Goal: Task Accomplishment & Management: Complete application form

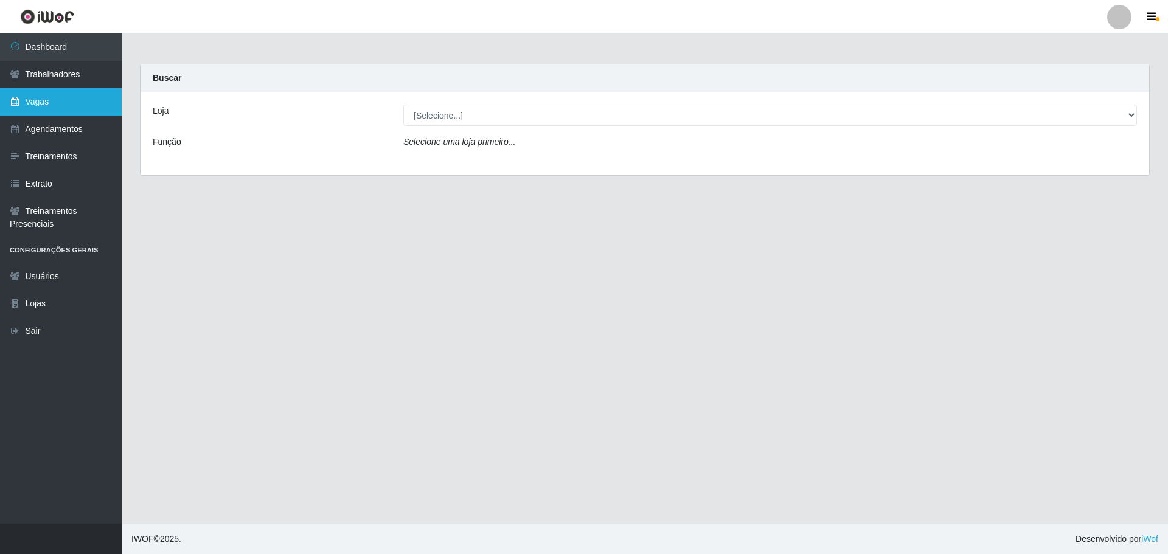
click at [40, 99] on link "Vagas" at bounding box center [61, 101] width 122 height 27
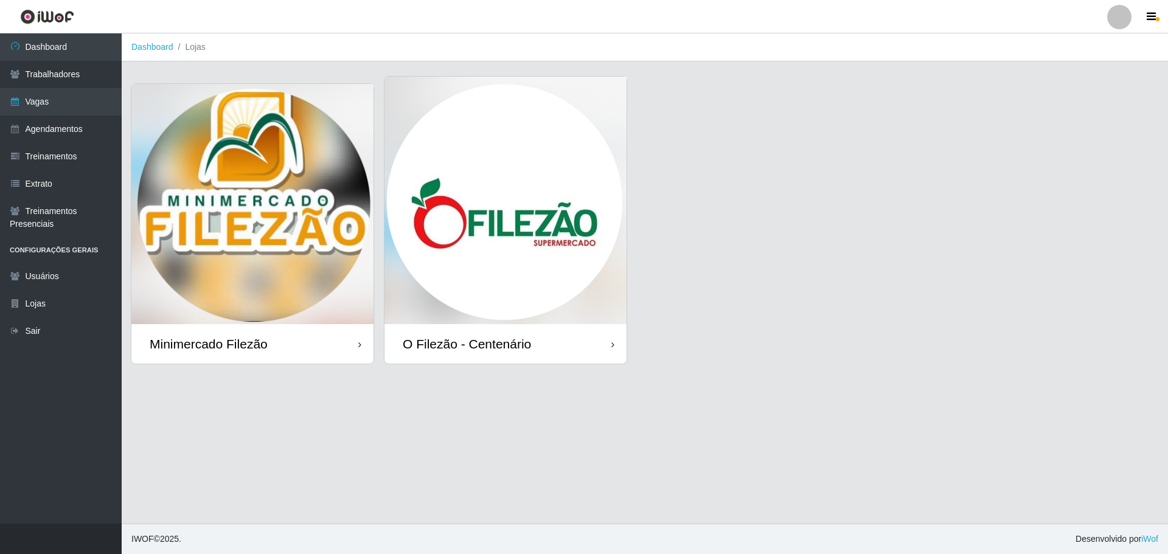
click at [467, 190] on img at bounding box center [506, 201] width 242 height 248
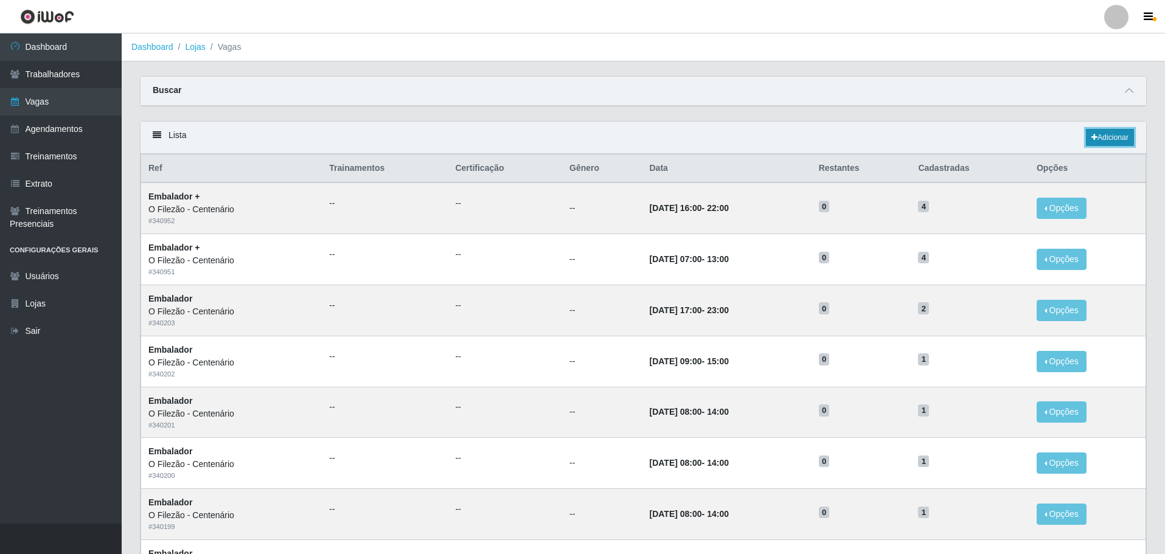
click at [1119, 146] on link "Adicionar" at bounding box center [1110, 137] width 48 height 17
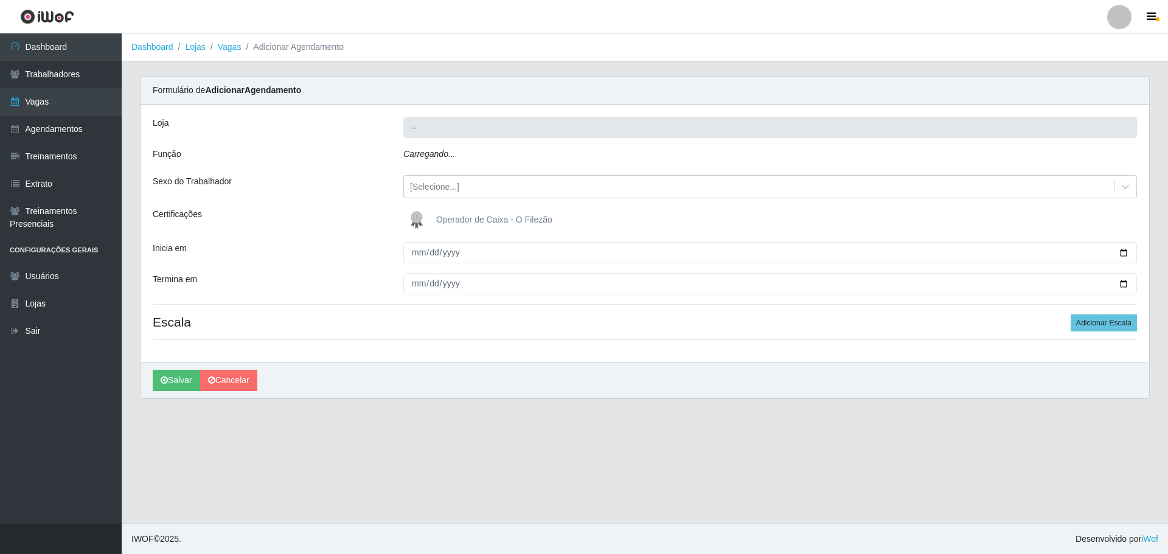
type input "O Filezão - Centenário"
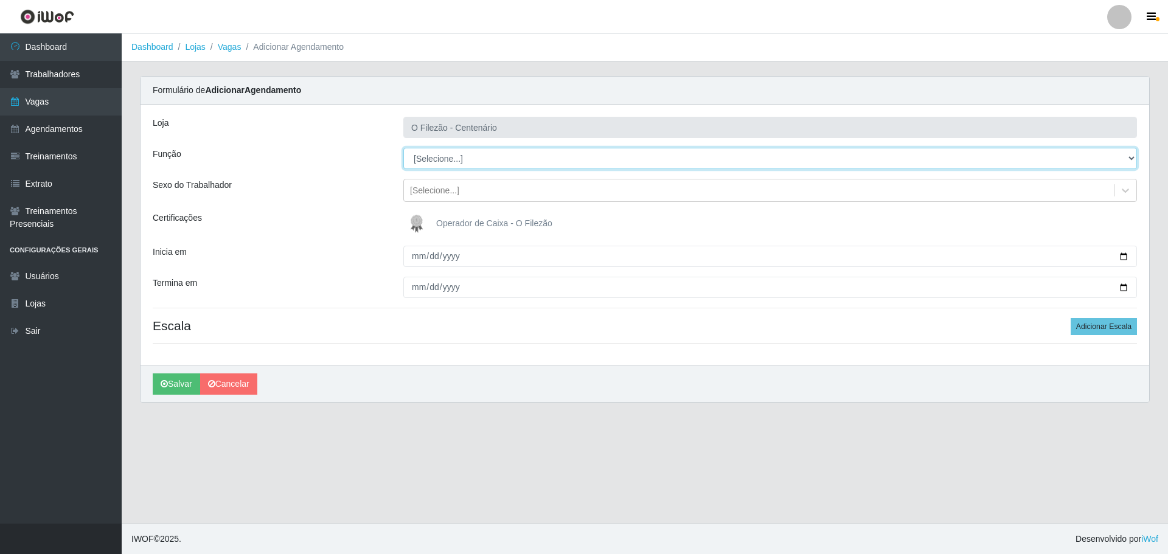
click at [472, 164] on select "[Selecione...] Auxiliar de Estacionamento Auxiliar de Estacionamento + Auxiliar…" at bounding box center [770, 158] width 734 height 21
select select "98"
click at [403, 148] on select "[Selecione...] Auxiliar de Estacionamento Auxiliar de Estacionamento + Auxiliar…" at bounding box center [770, 158] width 734 height 21
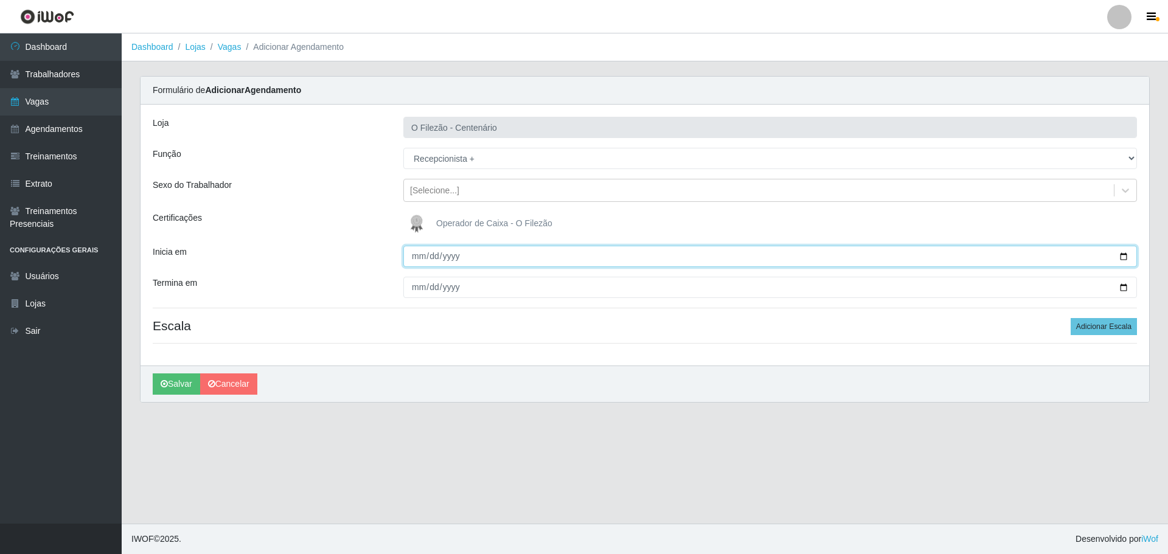
click at [426, 251] on input "Inicia em" at bounding box center [770, 256] width 734 height 21
click at [1133, 260] on input "Inicia em" at bounding box center [770, 256] width 734 height 21
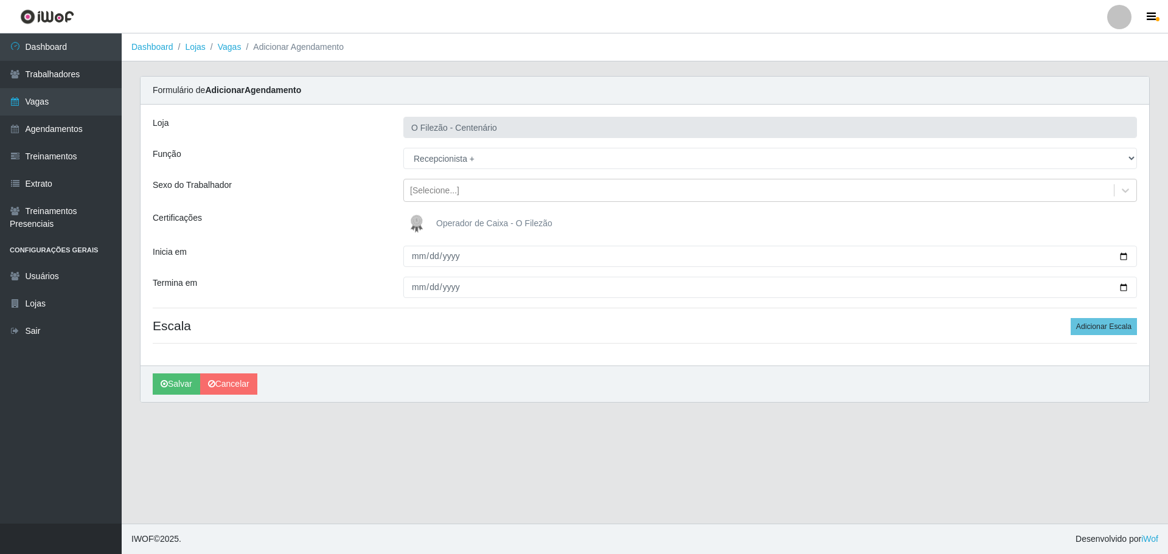
click at [1114, 339] on div "Loja O Filezão - Centenário Função [Selecione...] Auxiliar de Estacionamento Au…" at bounding box center [645, 235] width 1009 height 261
click at [1120, 320] on button "Adicionar Escala" at bounding box center [1104, 326] width 66 height 17
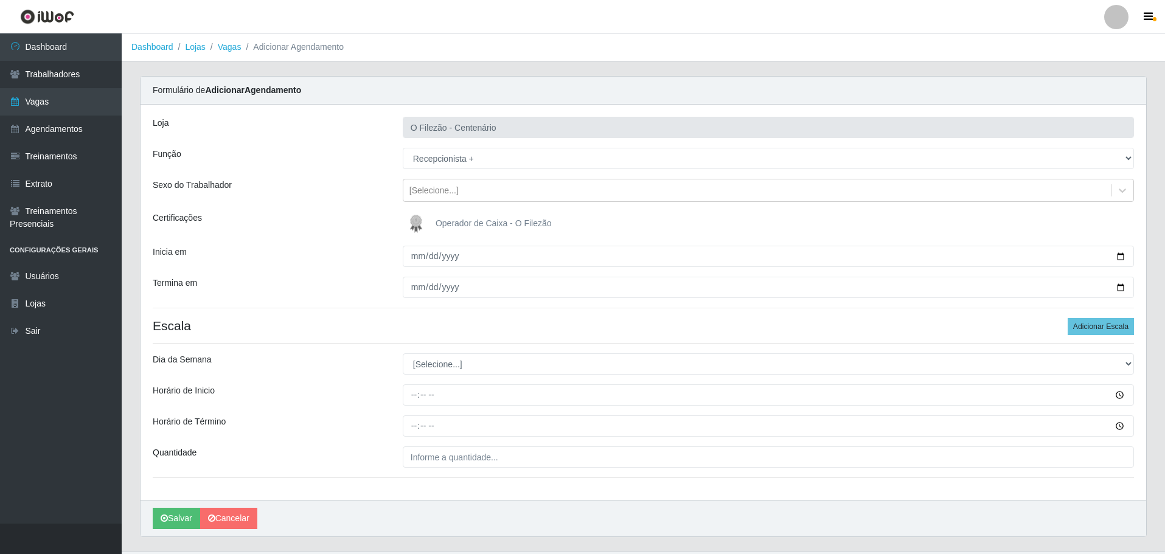
click at [1102, 337] on div "Loja O Filezão - Centenário Função [Selecione...] Auxiliar de Estacionamento Au…" at bounding box center [644, 303] width 1006 height 396
click at [1143, 260] on div at bounding box center [769, 256] width 750 height 21
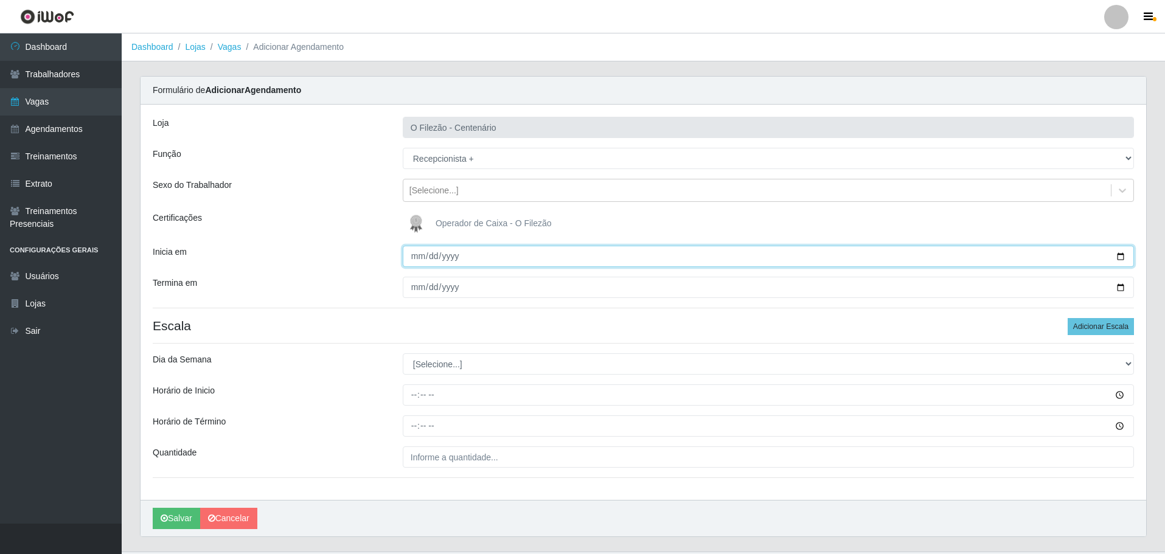
click at [1128, 253] on input "Inicia em" at bounding box center [768, 256] width 731 height 21
click at [425, 264] on input "Inicia em" at bounding box center [768, 256] width 731 height 21
type input "[DATE]"
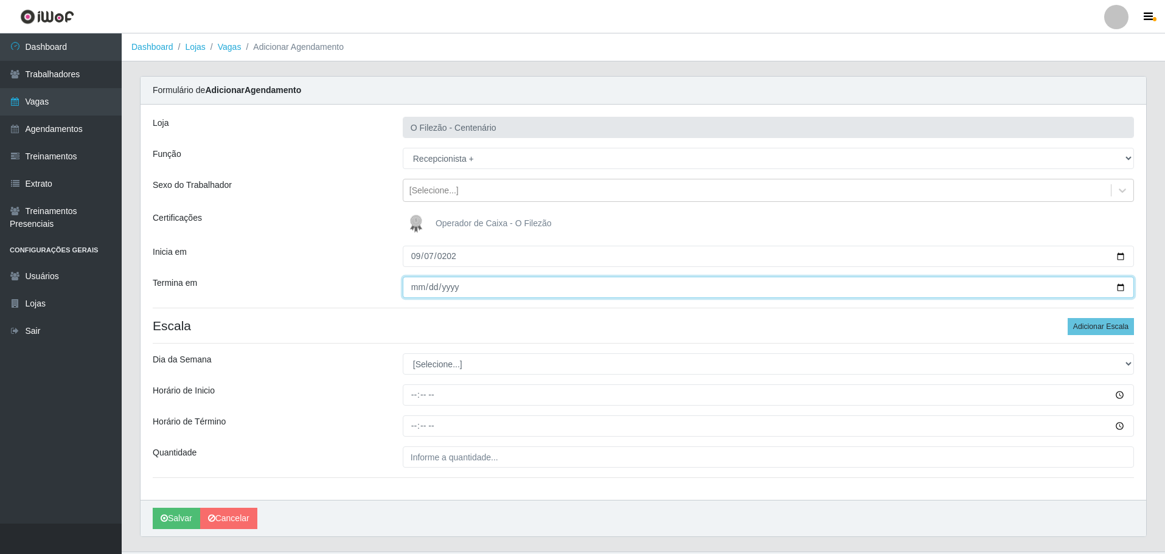
click at [417, 288] on input "Termina em" at bounding box center [768, 287] width 731 height 21
type input "[DATE]"
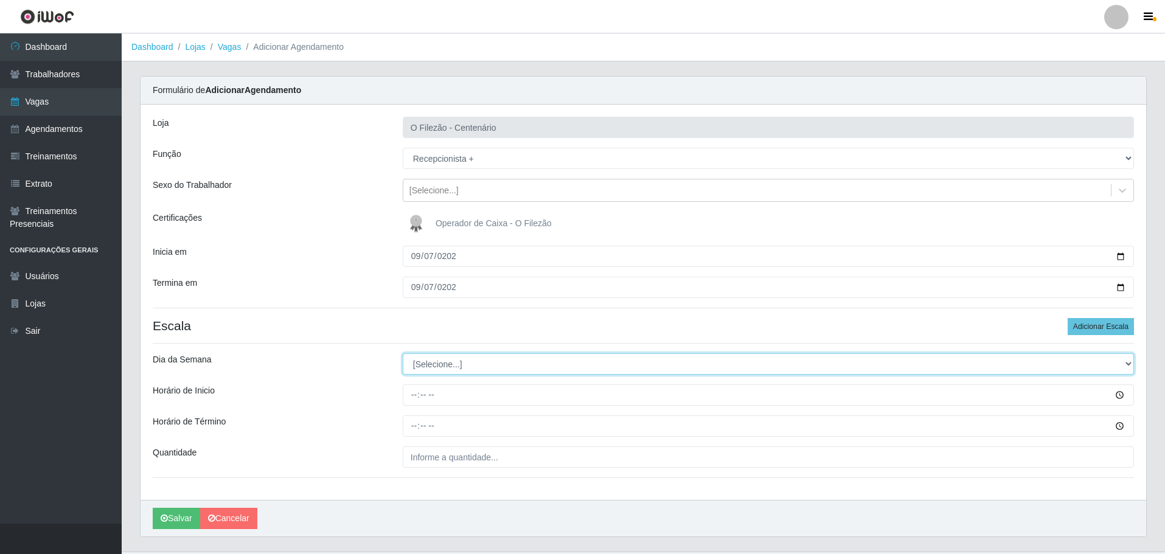
click at [483, 368] on select "[Selecione...] Segunda Terça Quarta Quinta Sexta Sábado Domingo" at bounding box center [768, 364] width 731 height 21
select select "0"
click at [403, 354] on select "[Selecione...] Segunda Terça Quarta Quinta Sexta Sábado Domingo" at bounding box center [768, 364] width 731 height 21
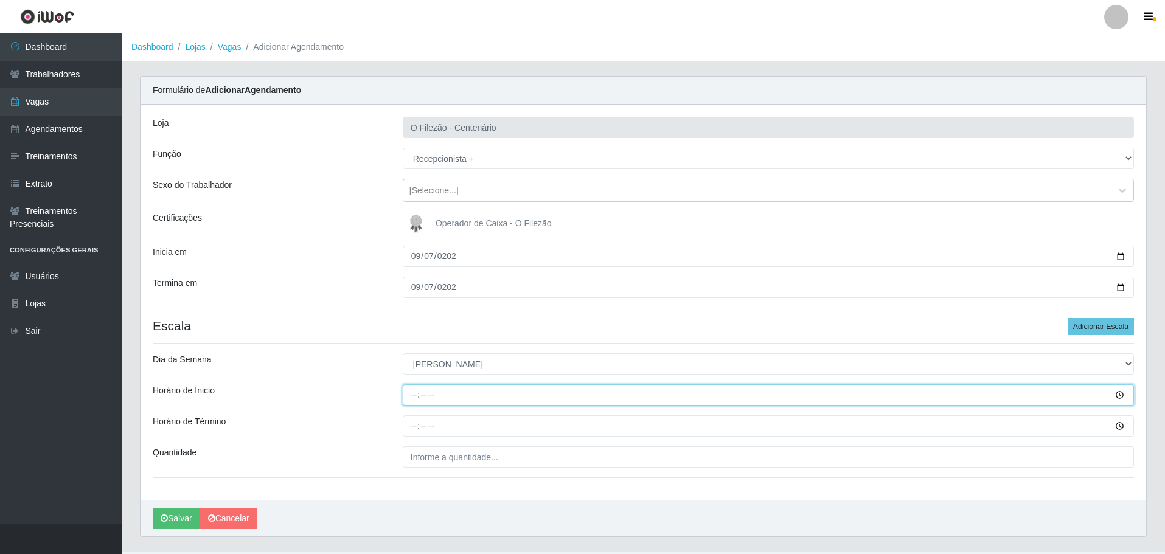
click at [410, 391] on input "Horário de Inicio" at bounding box center [768, 395] width 731 height 21
type input "07:00"
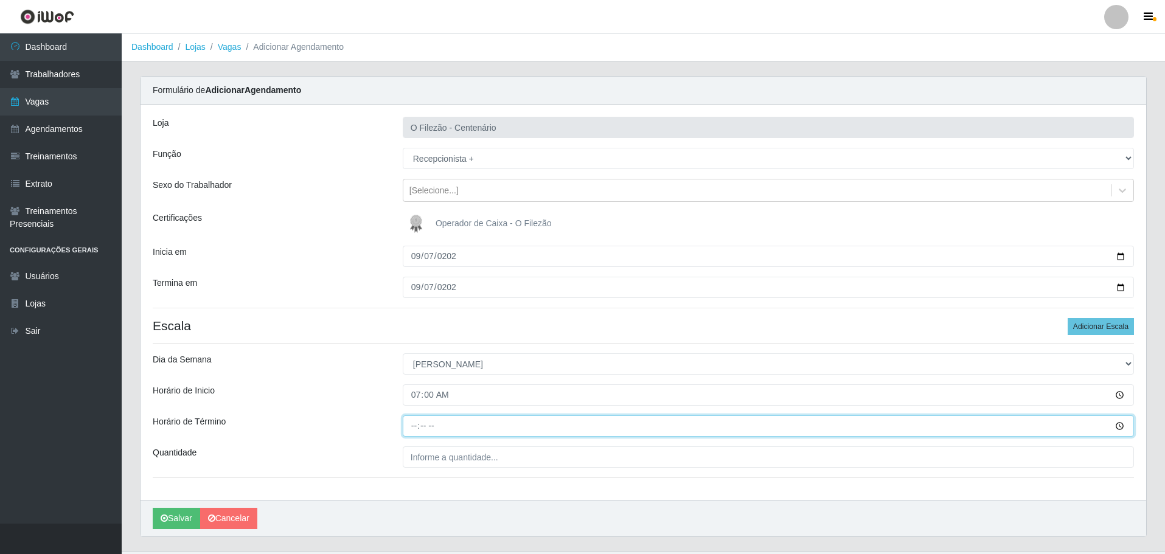
click at [410, 416] on input "Horário de Término" at bounding box center [768, 426] width 731 height 21
type input "13:00"
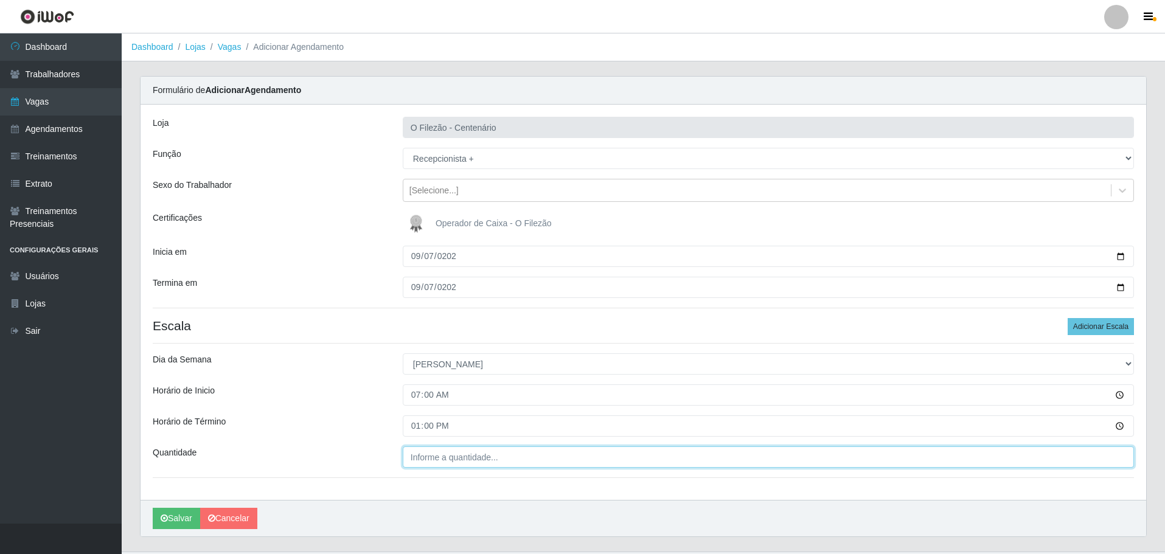
click at [514, 462] on input "Quantidade" at bounding box center [768, 457] width 731 height 21
type input "01_"
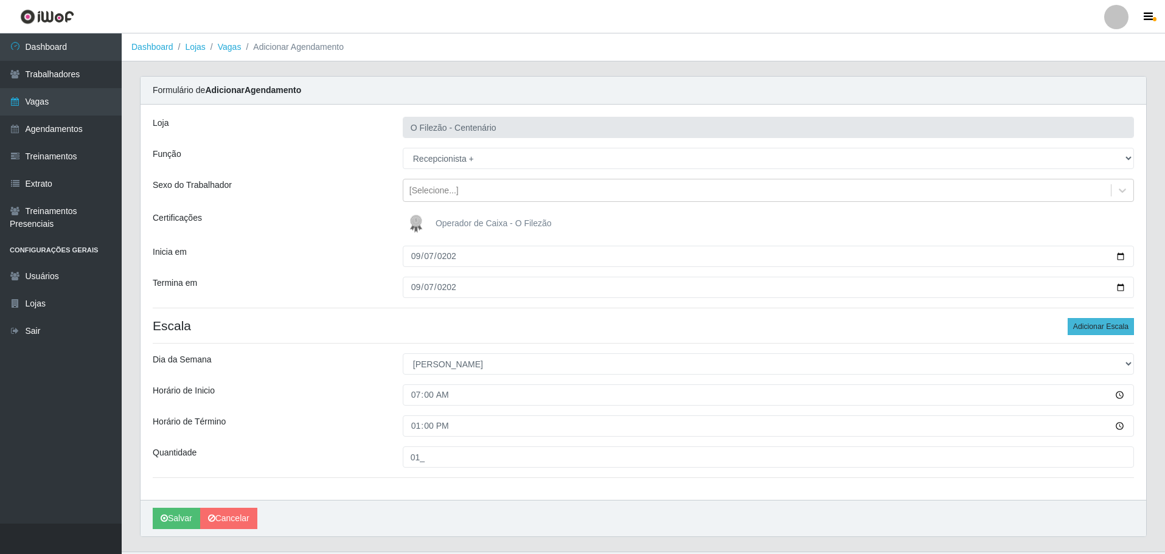
click at [1112, 329] on button "Adicionar Escala" at bounding box center [1101, 326] width 66 height 17
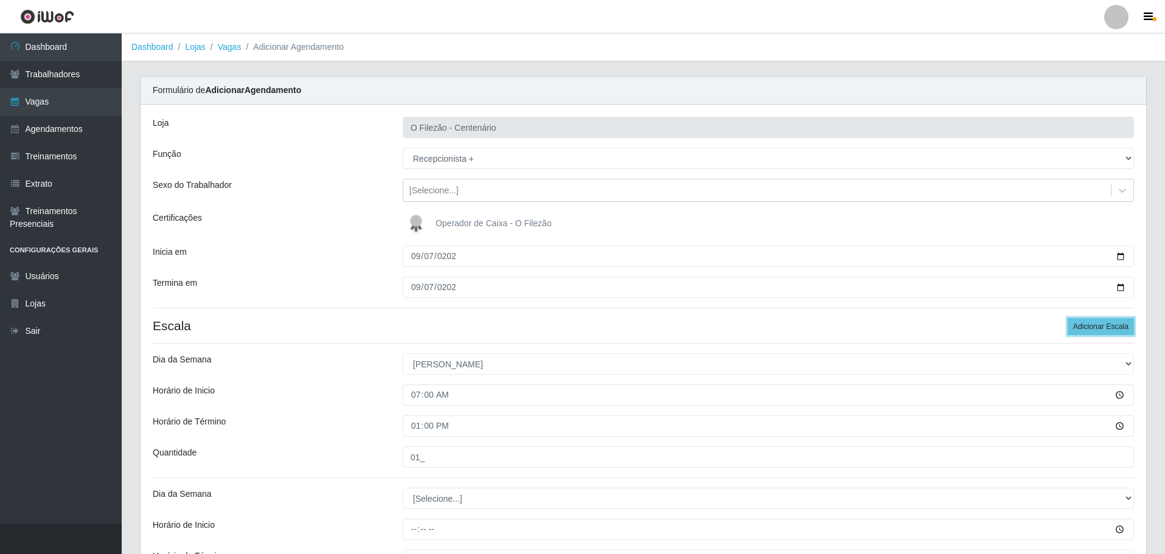
scroll to position [162, 0]
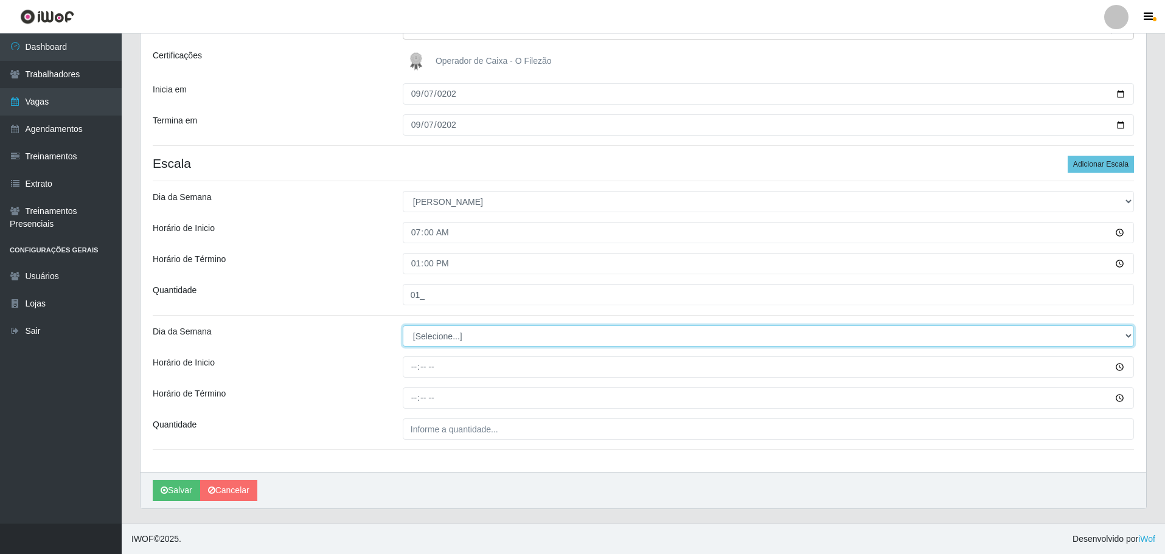
click at [473, 342] on select "[Selecione...] Segunda Terça Quarta Quinta Sexta Sábado Domingo" at bounding box center [768, 336] width 731 height 21
select select "0"
click at [403, 326] on select "[Selecione...] Segunda Terça Quarta Quinta Sexta Sábado Domingo" at bounding box center [768, 336] width 731 height 21
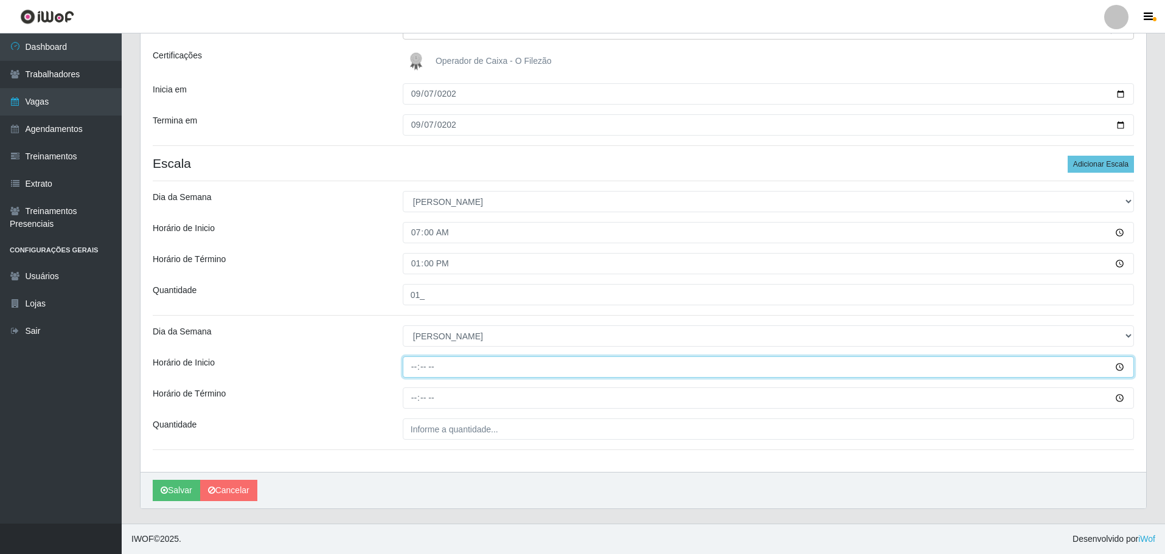
click at [413, 359] on input "Horário de Inicio" at bounding box center [768, 367] width 731 height 21
type input "16:00"
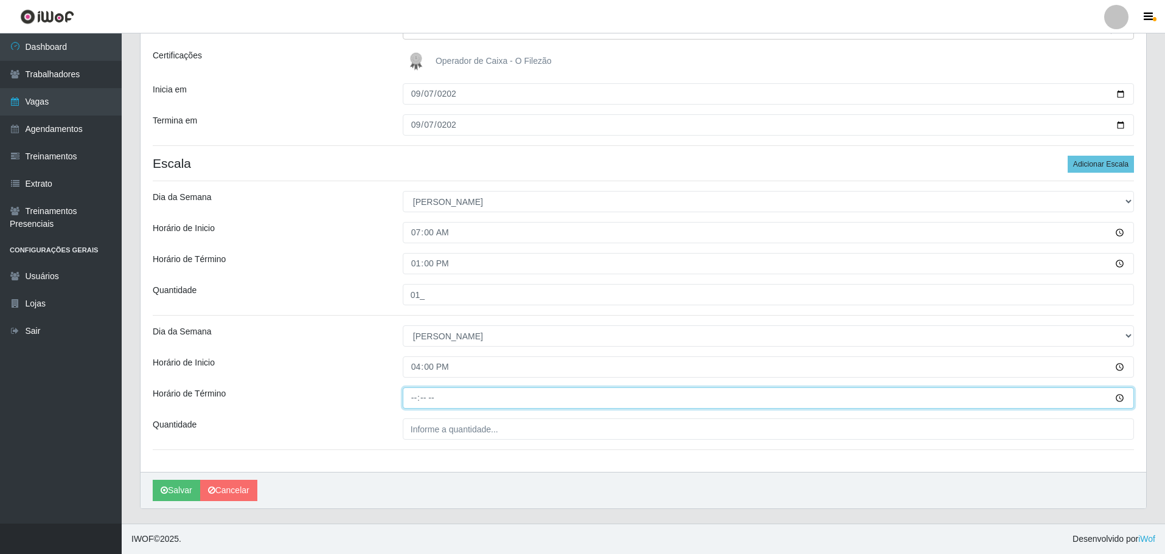
click at [417, 409] on input "Horário de Término" at bounding box center [768, 398] width 731 height 21
type input "22:00"
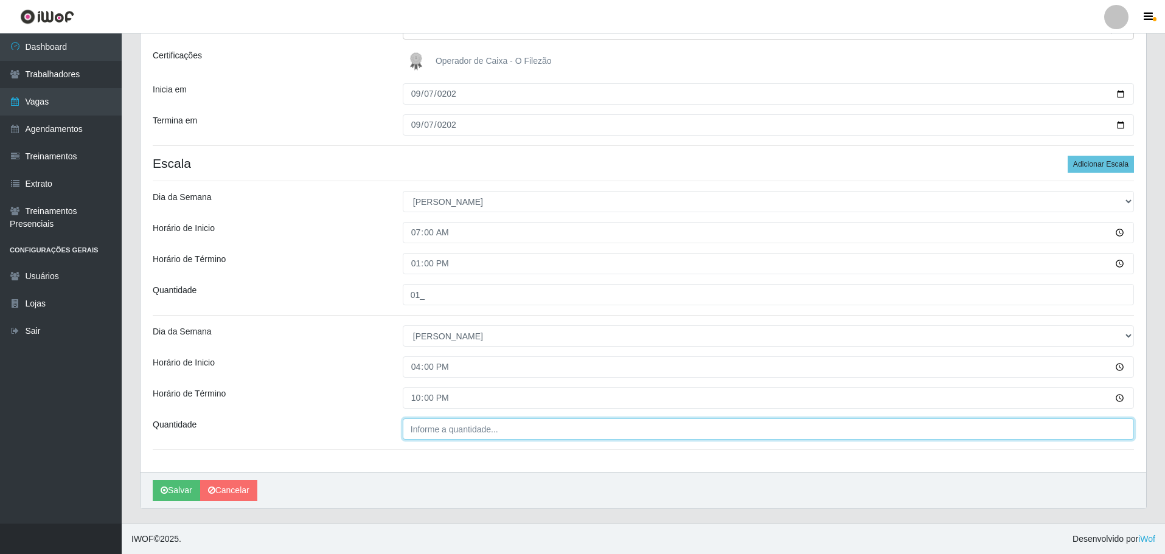
click at [527, 433] on input "Quantidade" at bounding box center [768, 429] width 731 height 21
type input "01_"
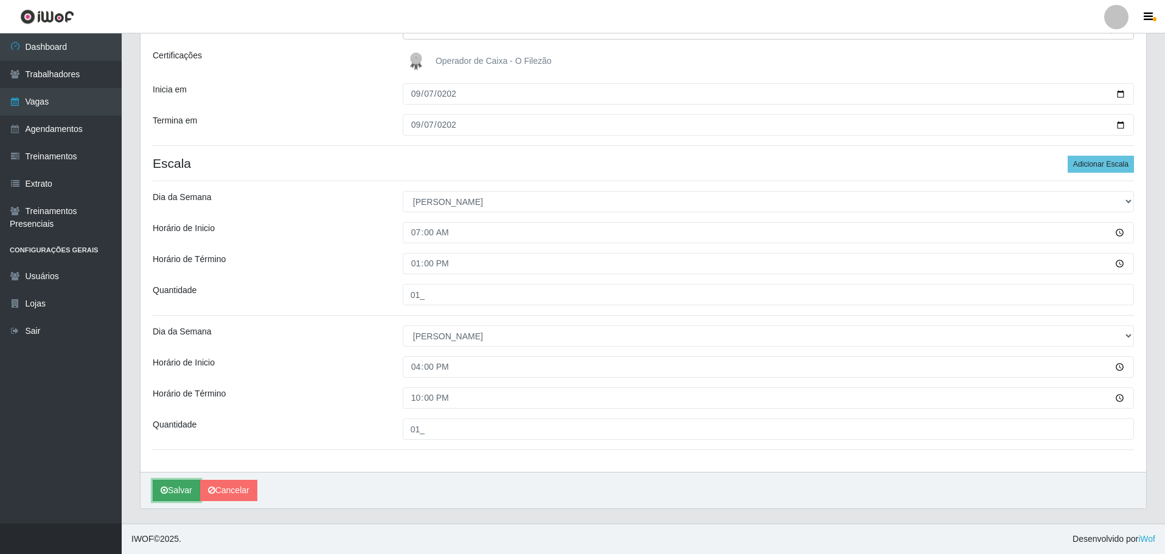
click at [175, 491] on button "Salvar" at bounding box center [176, 490] width 47 height 21
